Goal: Information Seeking & Learning: Learn about a topic

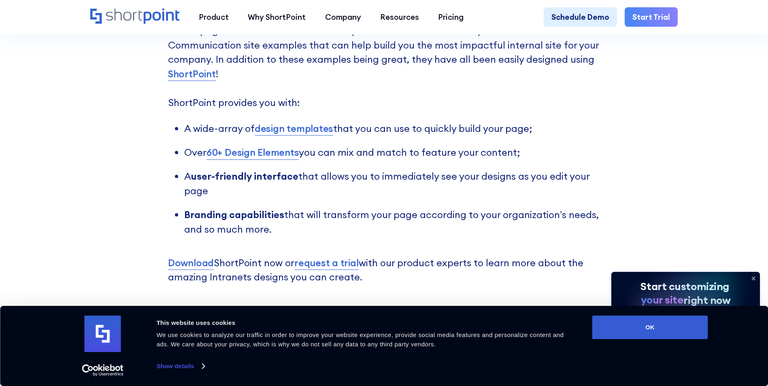
scroll to position [2025, 0]
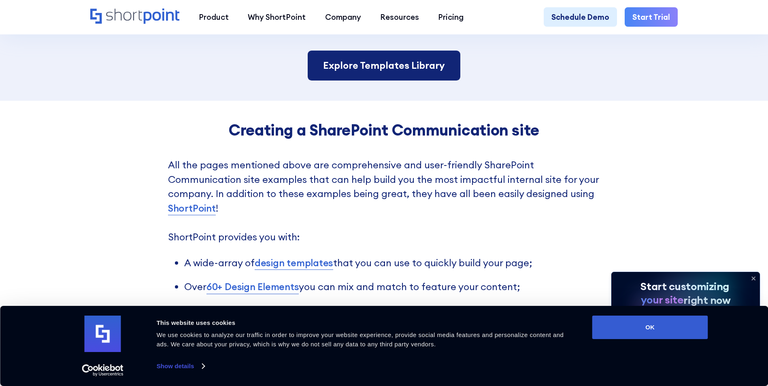
click at [360, 81] on link "Explore Templates Library" at bounding box center [384, 66] width 153 height 30
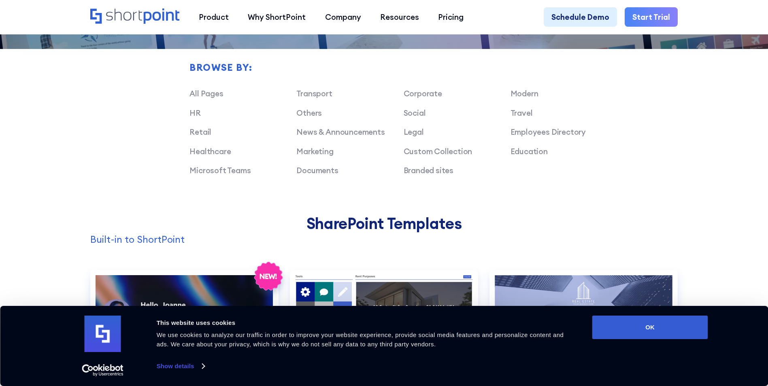
scroll to position [648, 0]
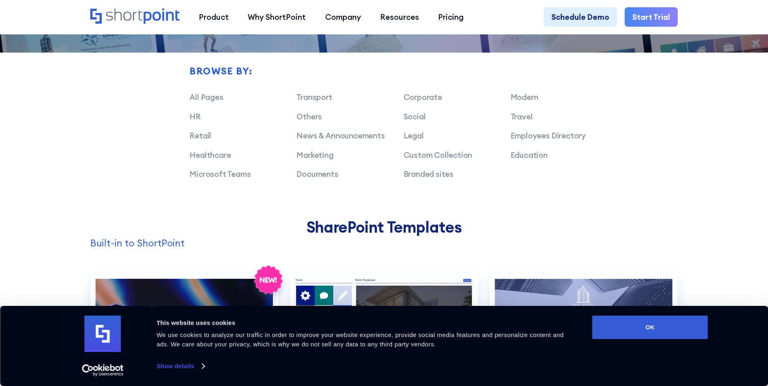
click at [200, 118] on div "HR" at bounding box center [243, 116] width 107 height 11
click at [194, 121] on link "HR" at bounding box center [195, 117] width 11 height 10
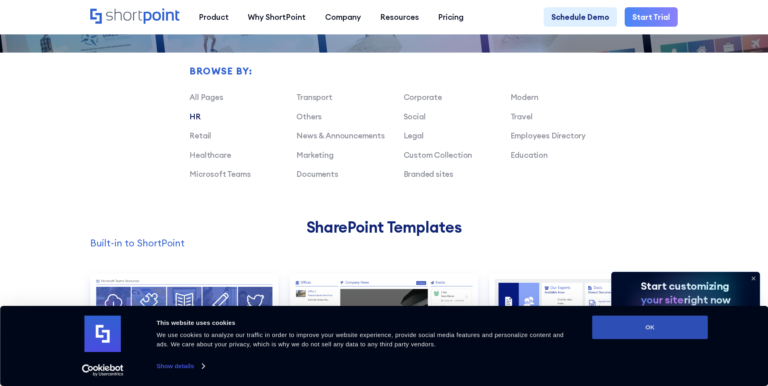
click at [672, 325] on button "OK" at bounding box center [650, 327] width 116 height 23
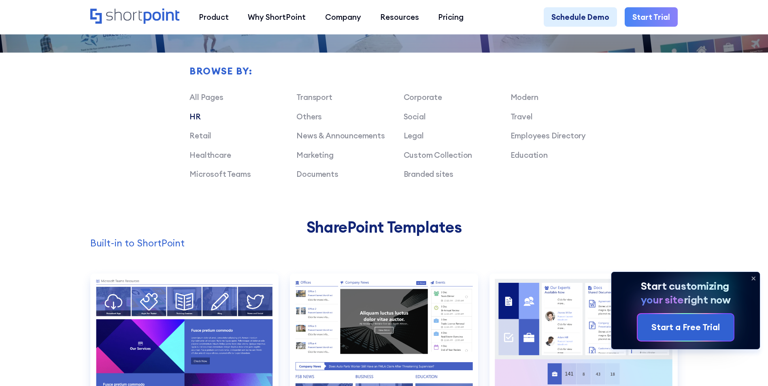
scroll to position [0, 0]
click at [750, 279] on icon at bounding box center [753, 278] width 13 height 13
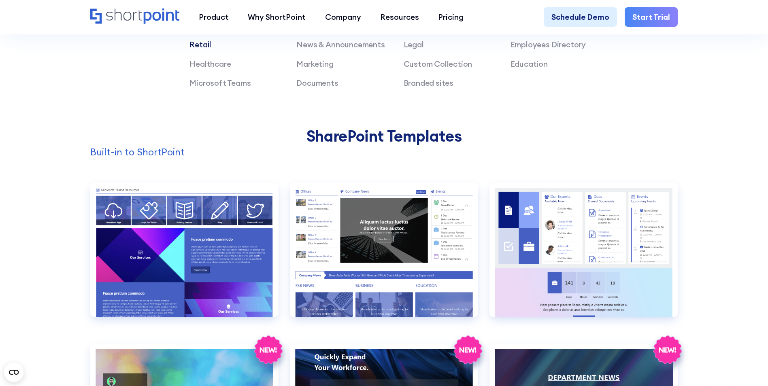
scroll to position [688, 0]
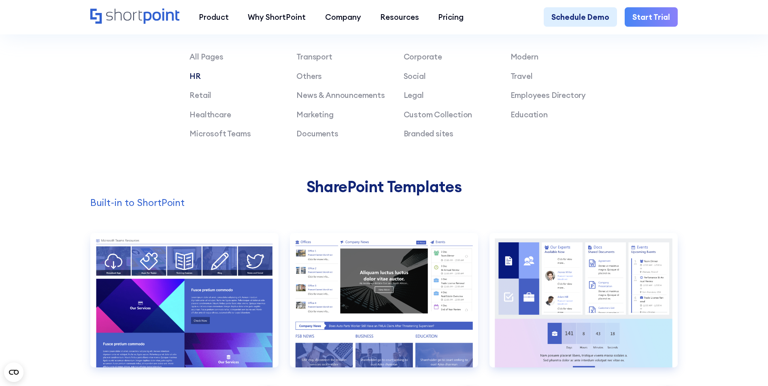
click at [197, 81] on link "HR" at bounding box center [195, 76] width 11 height 10
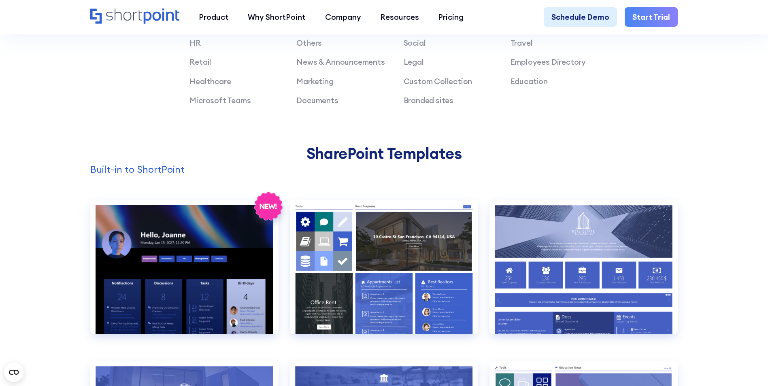
scroll to position [648, 0]
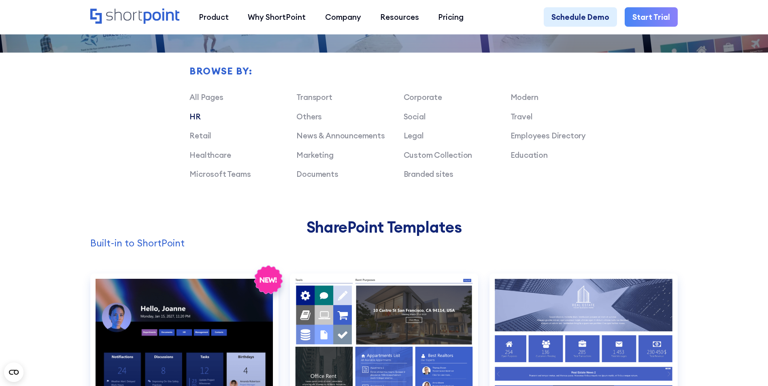
click at [190, 121] on link "HR" at bounding box center [195, 117] width 11 height 10
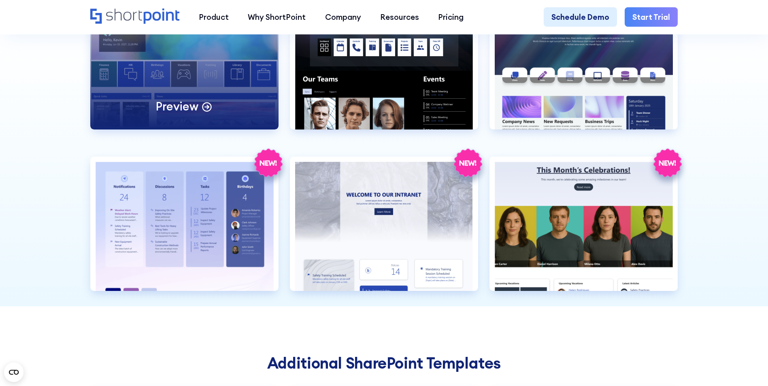
scroll to position [1215, 0]
